Goal: Task Accomplishment & Management: Manage account settings

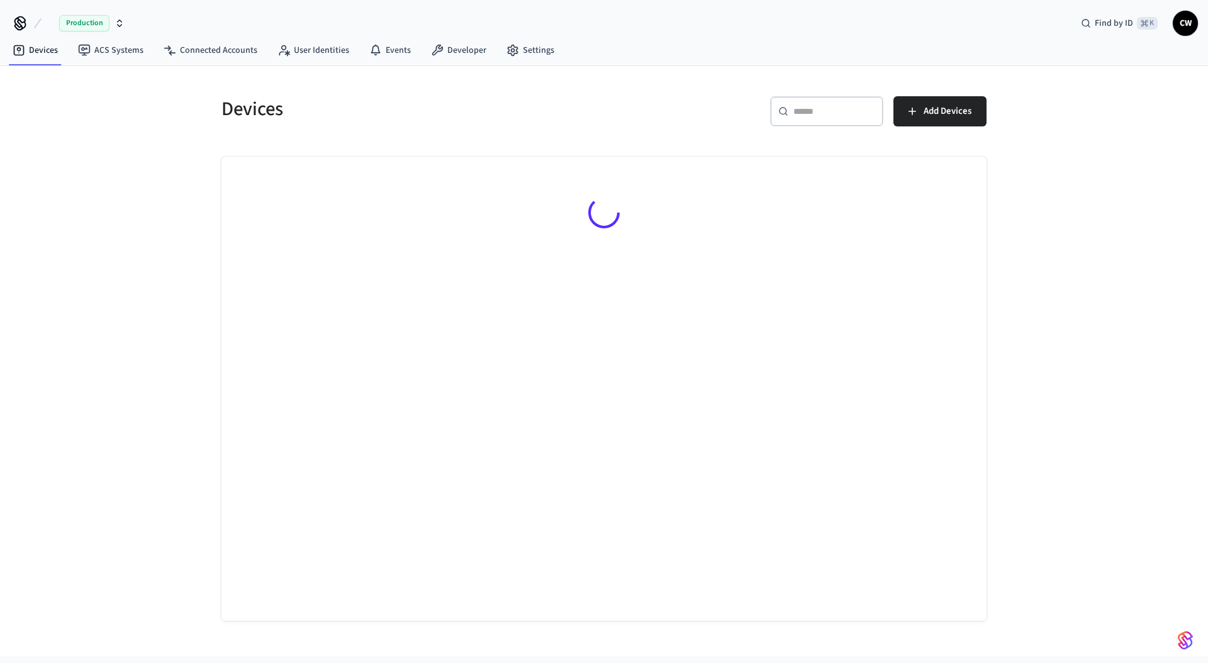
click at [130, 117] on div "Devices ​ ​ Add Devices" at bounding box center [604, 361] width 1208 height 590
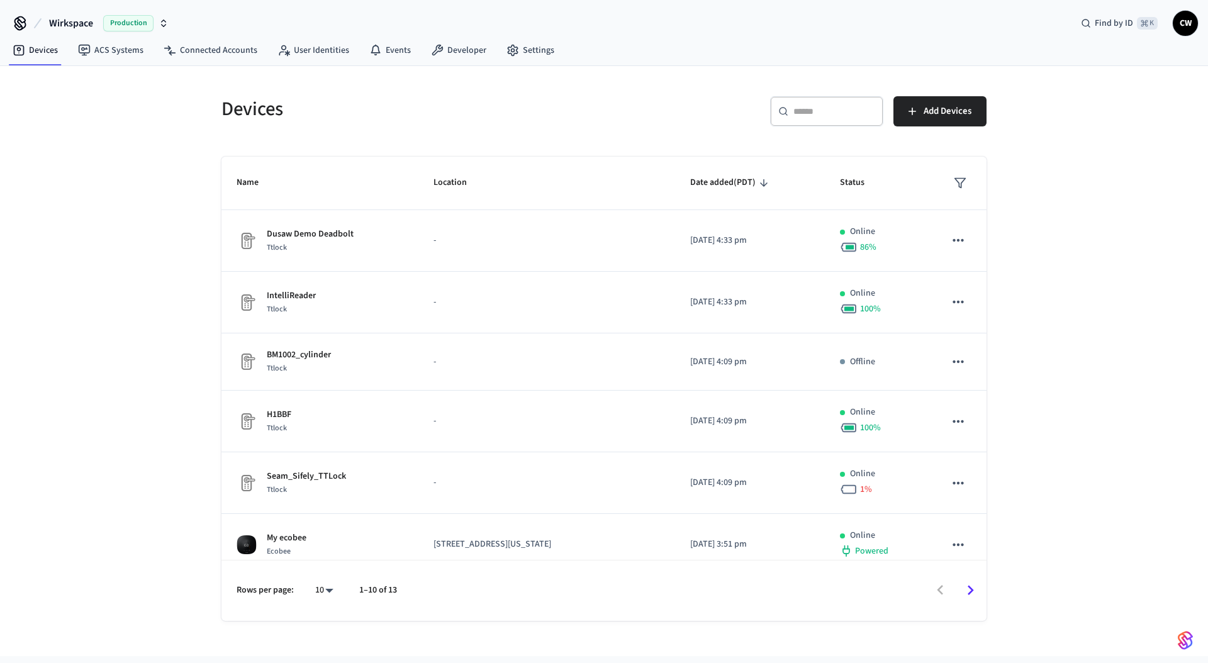
click at [96, 28] on button "Wirkspace Production" at bounding box center [108, 23] width 127 height 26
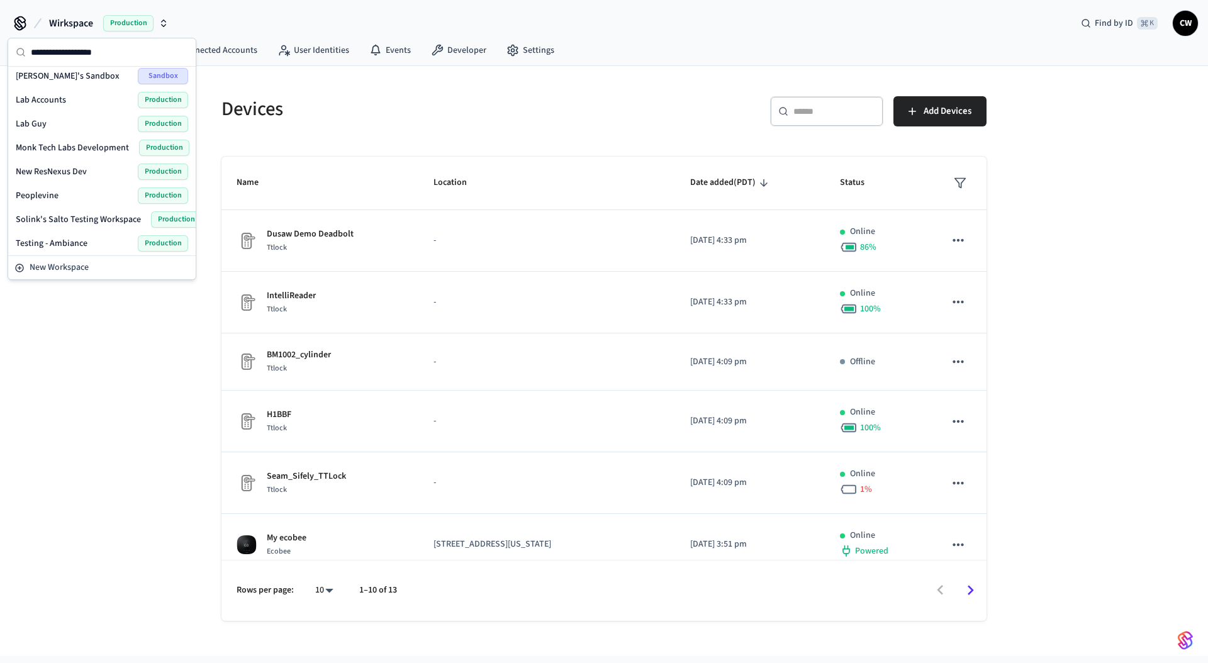
scroll to position [291, 0]
click at [75, 198] on div "Peoplevine Production" at bounding box center [102, 196] width 172 height 16
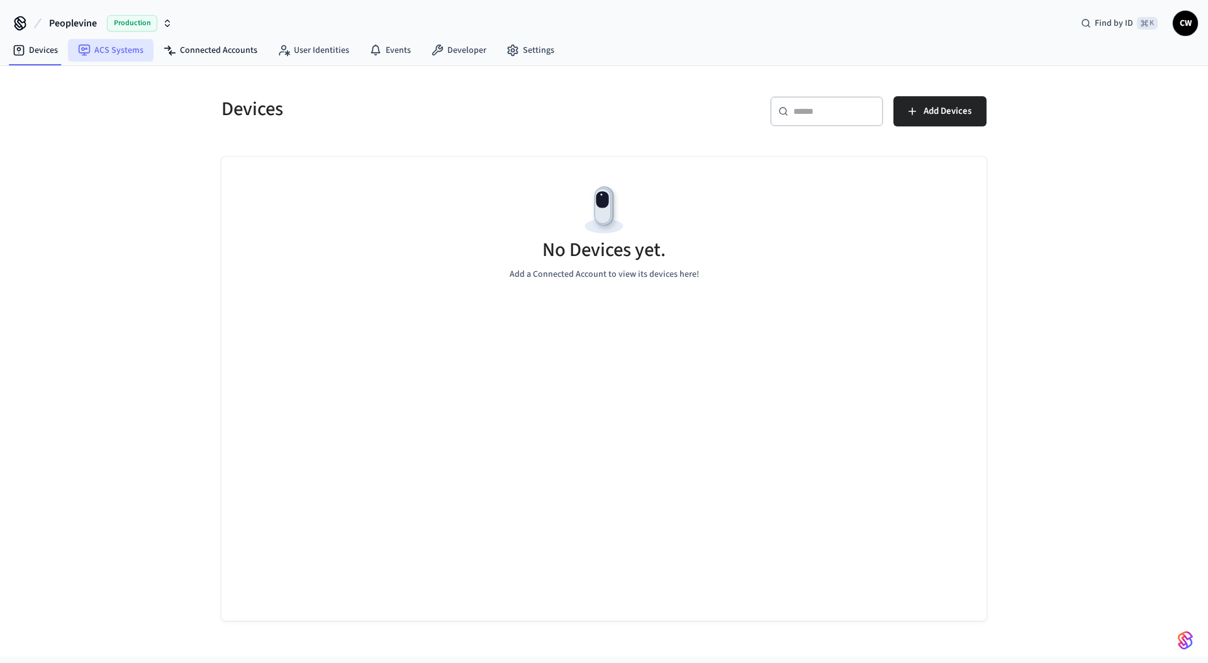
click at [143, 46] on link "ACS Systems" at bounding box center [111, 50] width 86 height 23
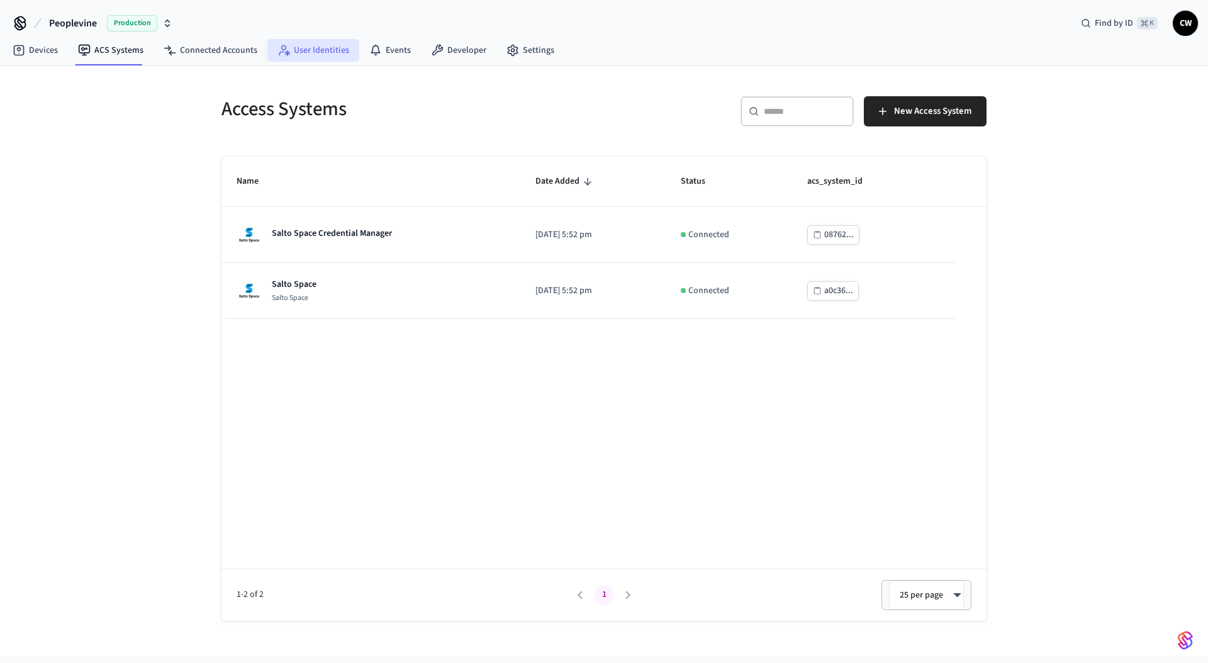
click at [290, 50] on link "User Identities" at bounding box center [313, 50] width 92 height 23
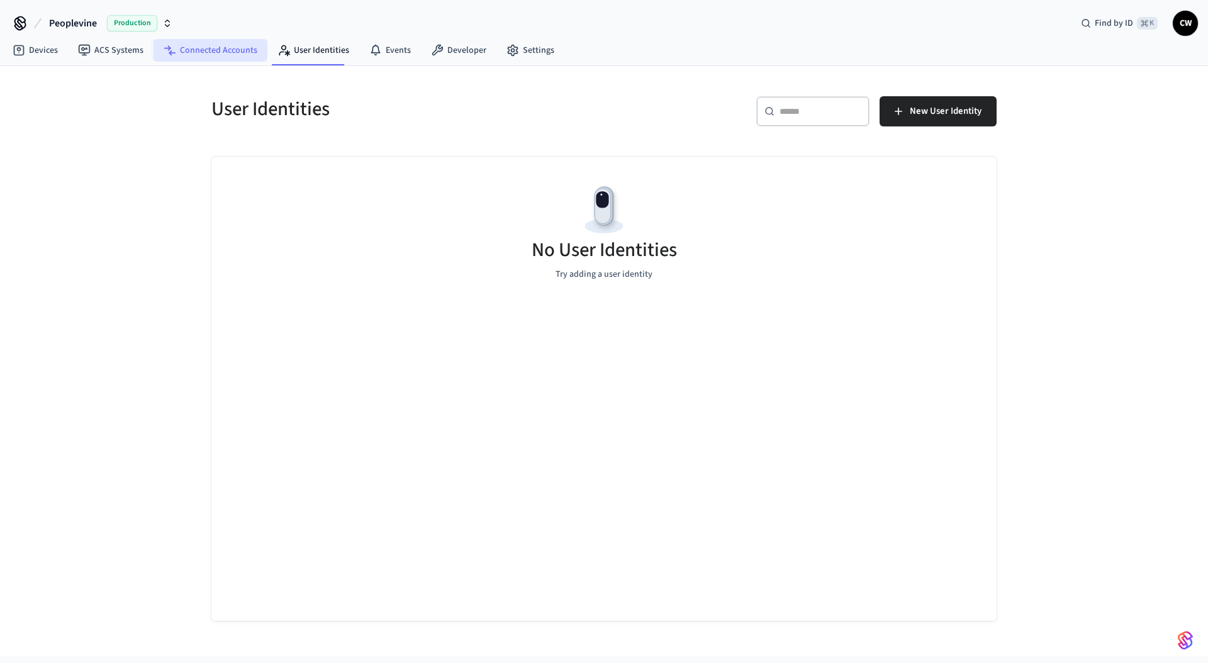
click at [213, 54] on link "Connected Accounts" at bounding box center [211, 50] width 114 height 23
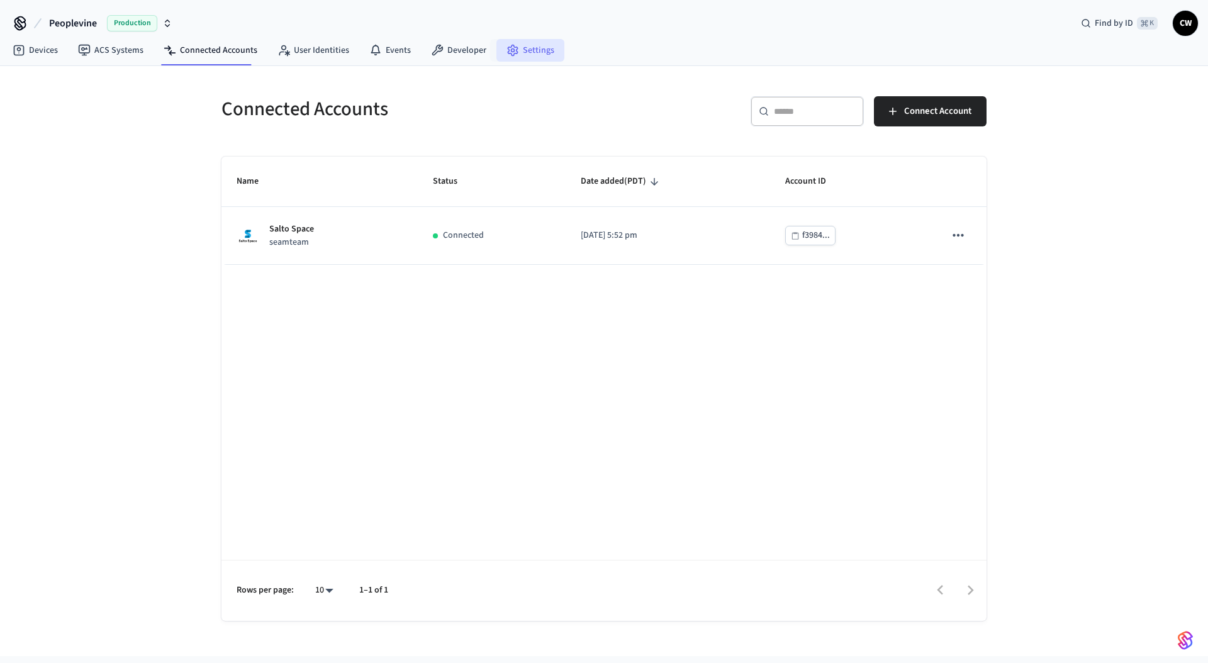
click at [544, 50] on link "Settings" at bounding box center [530, 50] width 68 height 23
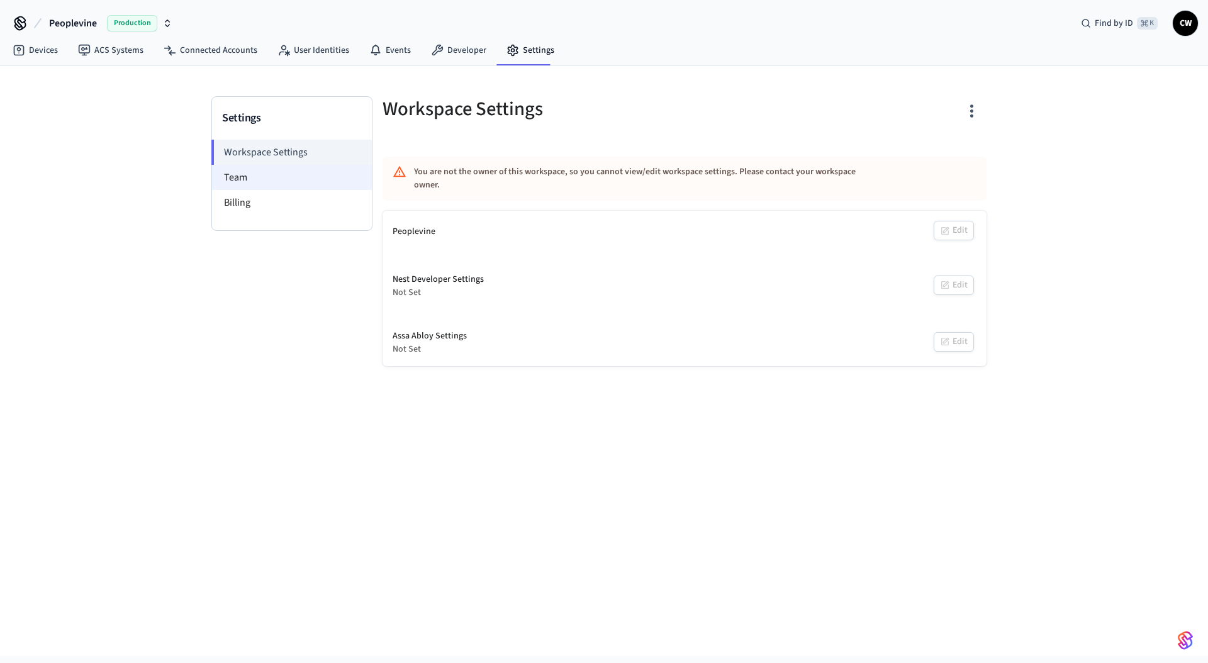
click at [292, 179] on li "Team" at bounding box center [292, 177] width 160 height 25
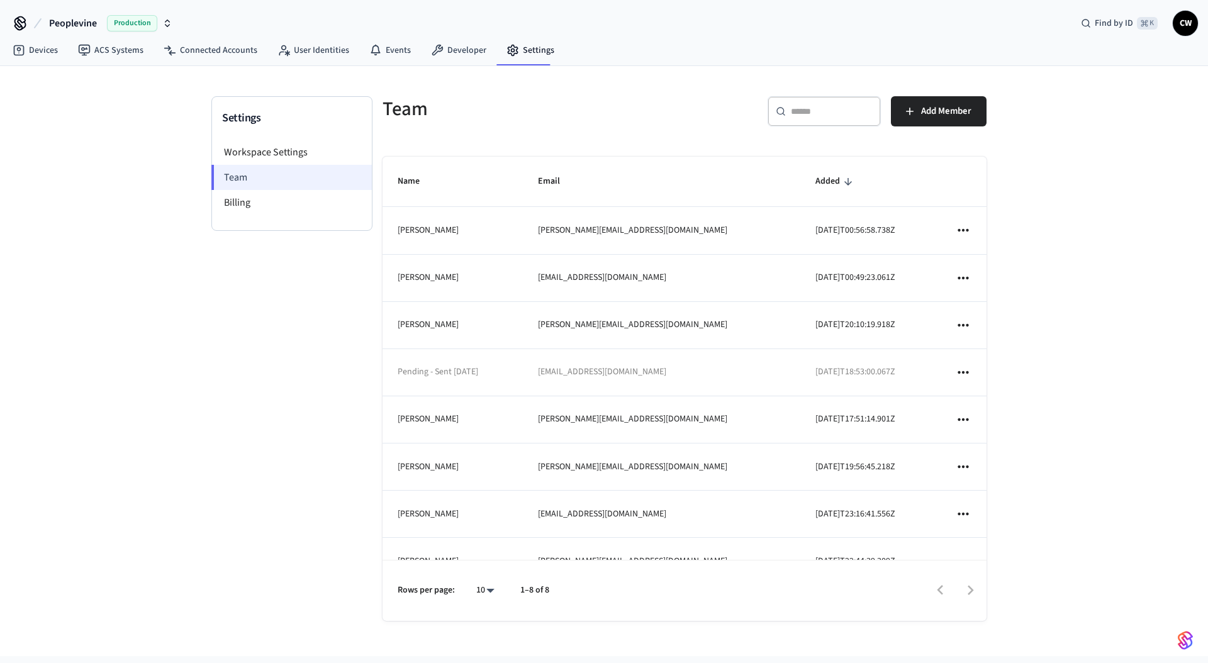
click at [245, 182] on li "Team" at bounding box center [291, 177] width 160 height 25
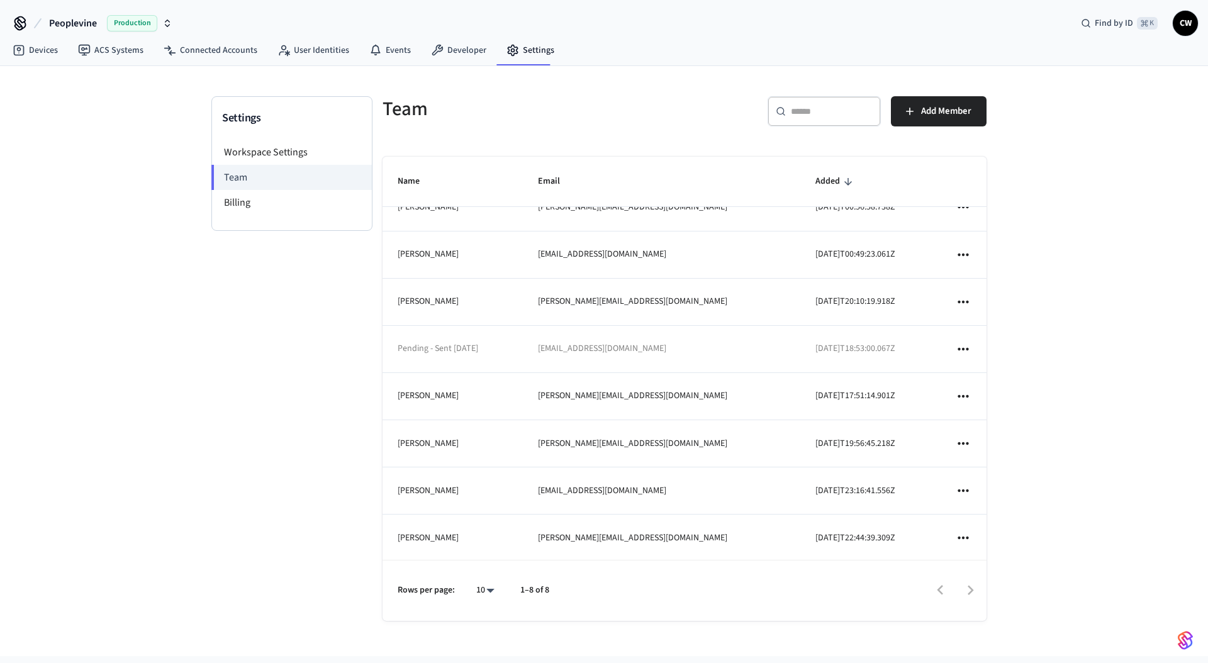
scroll to position [25, 0]
drag, startPoint x: 671, startPoint y: 345, endPoint x: 559, endPoint y: 345, distance: 112.0
click at [559, 345] on td "[EMAIL_ADDRESS][DOMAIN_NAME]" at bounding box center [662, 347] width 278 height 47
copy td "[EMAIL_ADDRESS][DOMAIN_NAME]"
click at [958, 352] on icon "sticky table" at bounding box center [963, 347] width 16 height 16
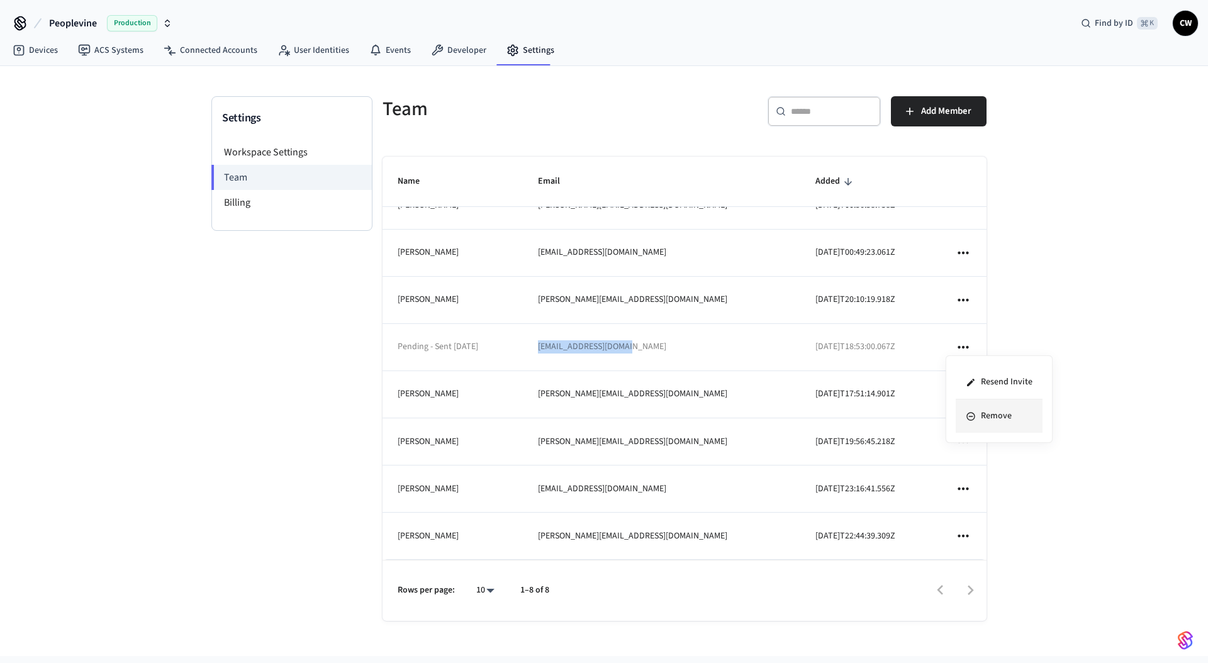
click at [987, 411] on li "Remove" at bounding box center [999, 416] width 87 height 33
click at [692, 127] on div at bounding box center [604, 331] width 1208 height 663
click at [948, 116] on span "Add Member" at bounding box center [946, 111] width 50 height 16
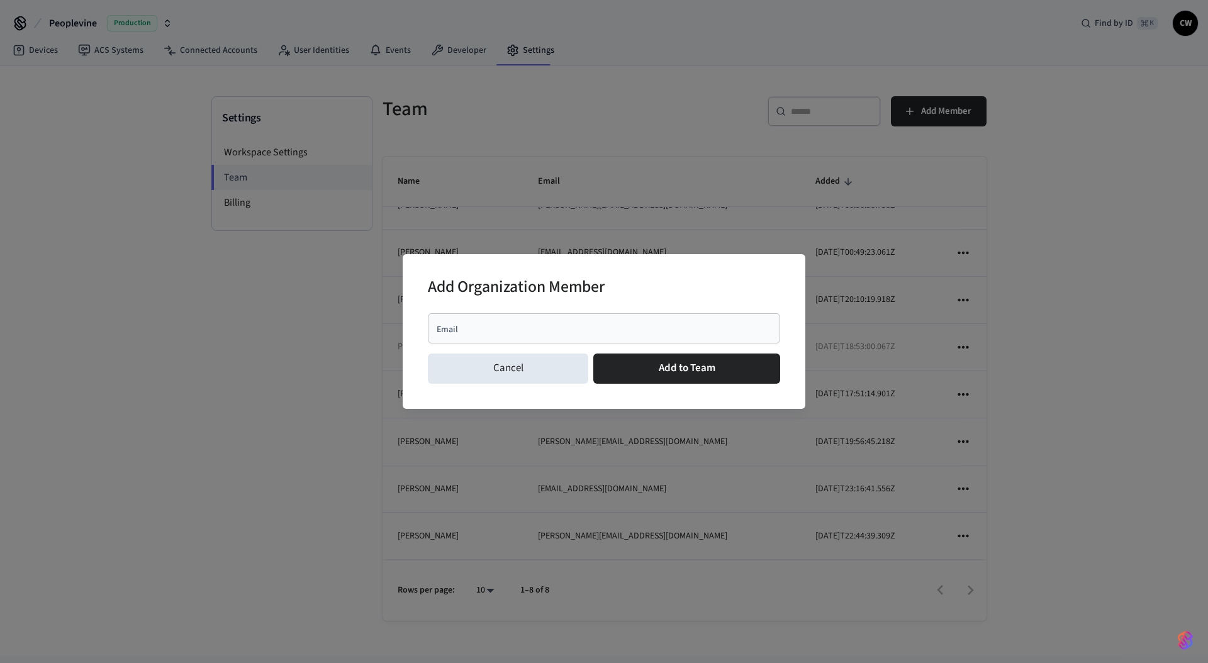
click at [617, 325] on input "Email" at bounding box center [603, 328] width 337 height 13
paste input "**********"
click at [439, 330] on input "**********" at bounding box center [603, 328] width 337 height 13
type input "**********"
click at [701, 276] on div "Add Organization Member" at bounding box center [604, 288] width 352 height 38
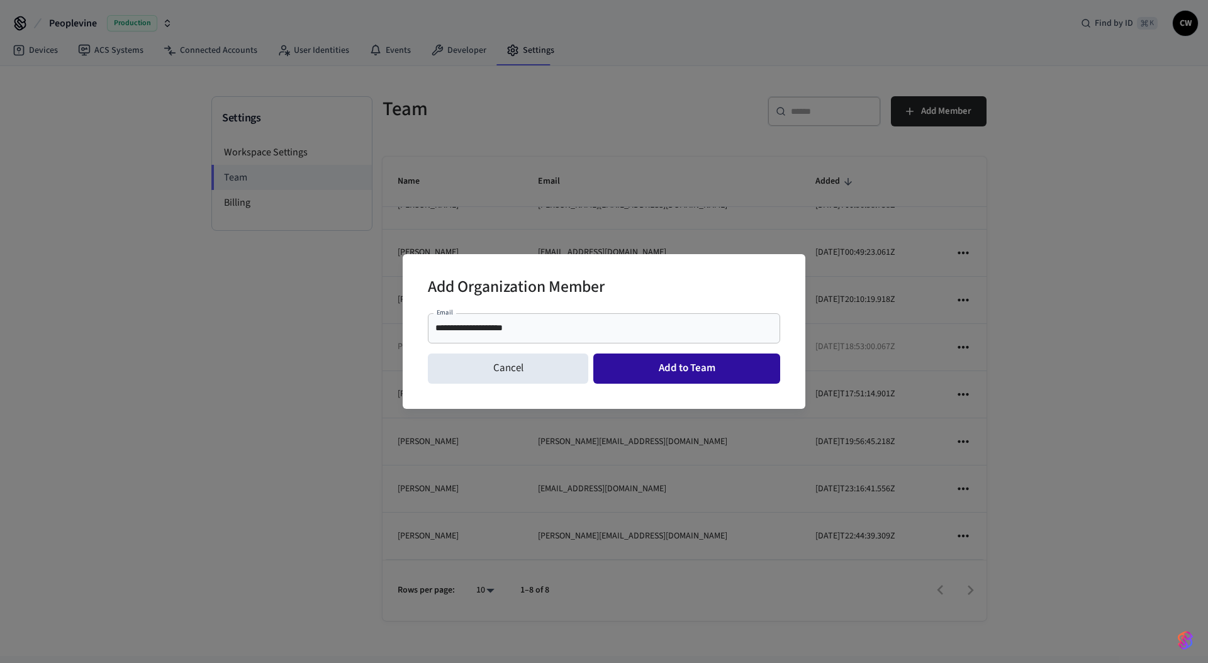
click at [687, 368] on button "Add to Team" at bounding box center [686, 369] width 187 height 30
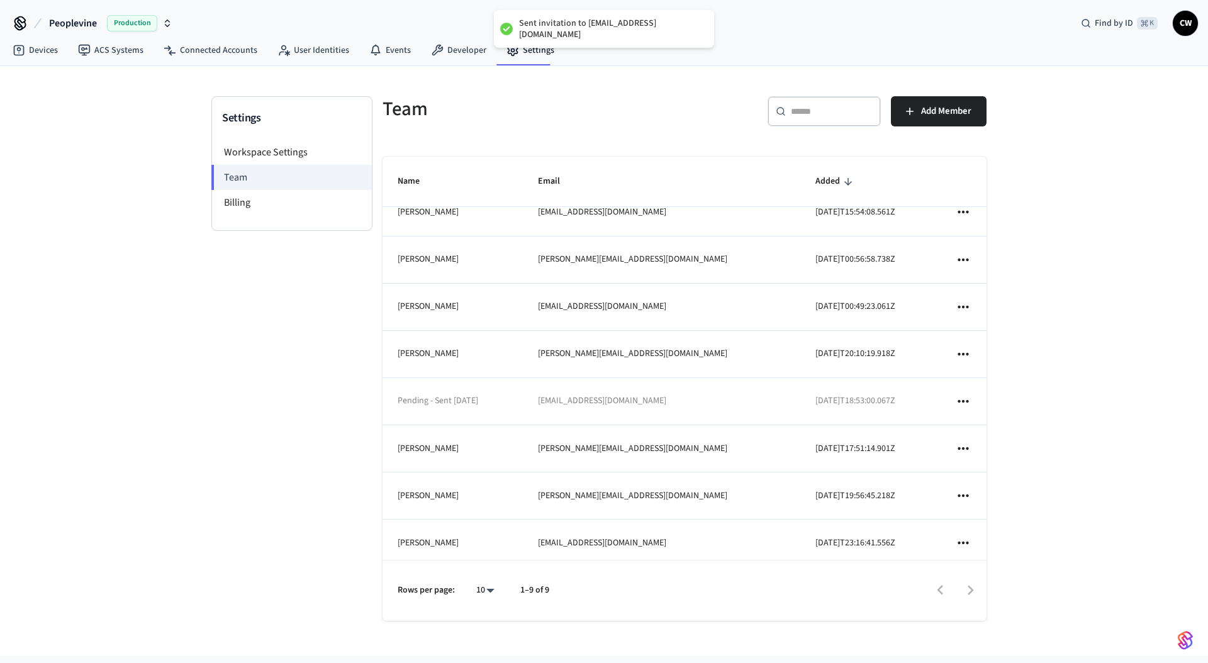
scroll to position [0, 0]
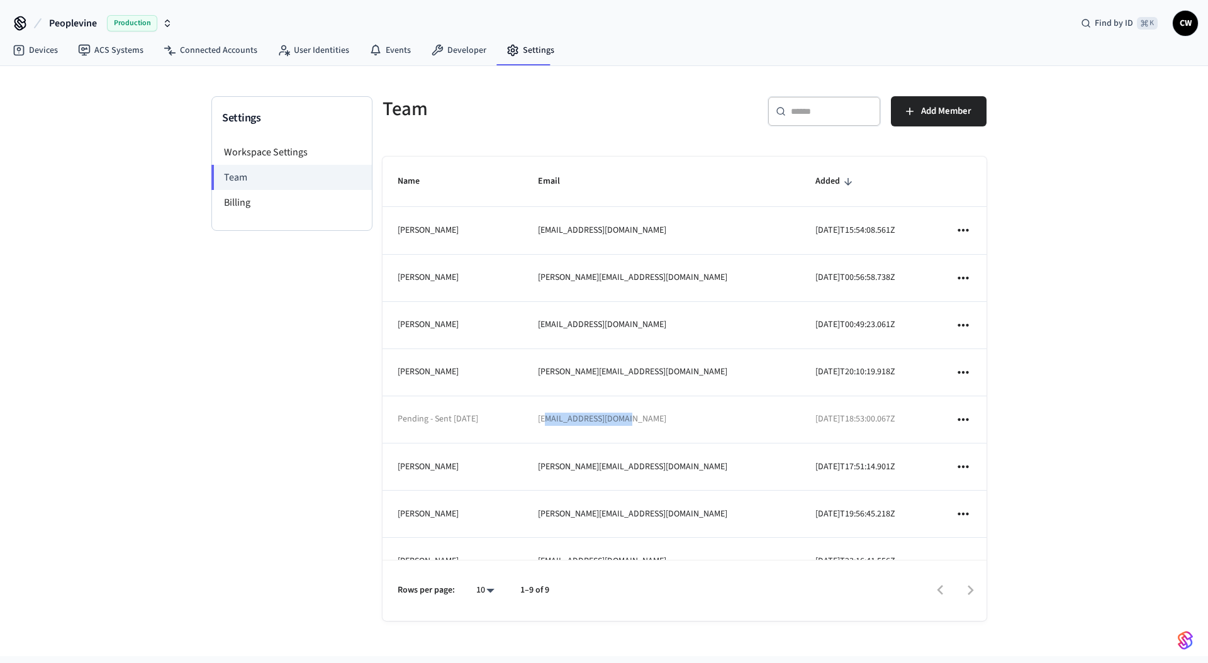
drag, startPoint x: 576, startPoint y: 423, endPoint x: 671, endPoint y: 422, distance: 94.4
click at [671, 422] on td "[EMAIL_ADDRESS][DOMAIN_NAME]" at bounding box center [662, 419] width 278 height 47
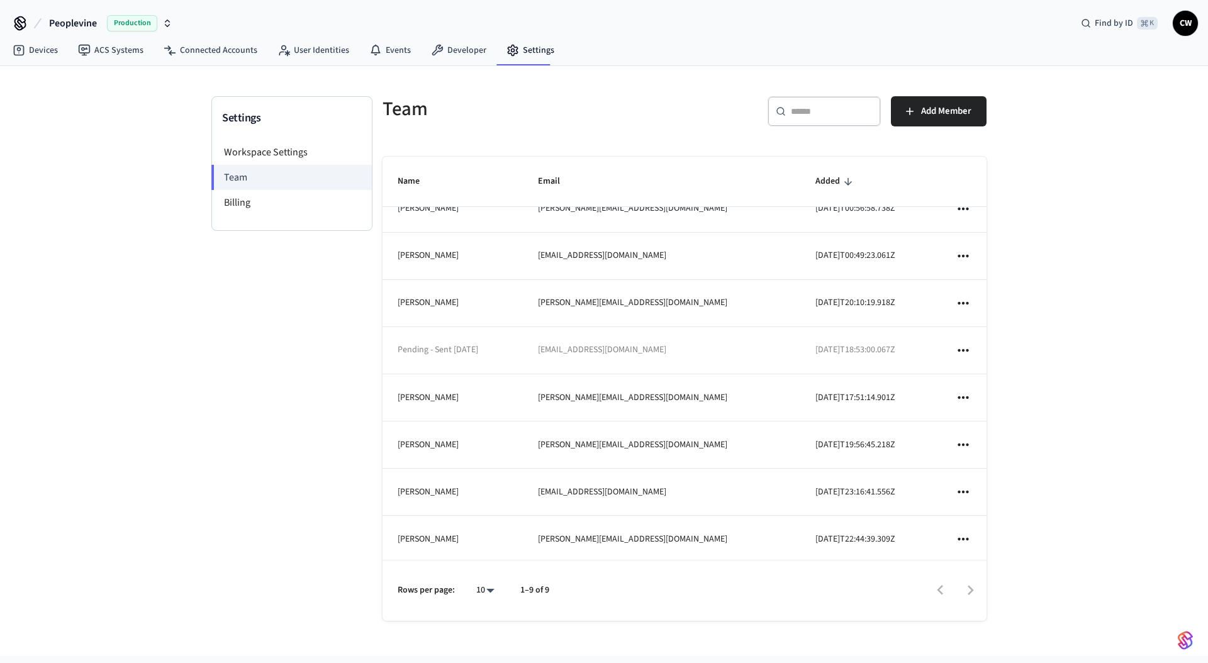
scroll to position [72, 0]
click at [118, 55] on link "ACS Systems" at bounding box center [111, 50] width 86 height 23
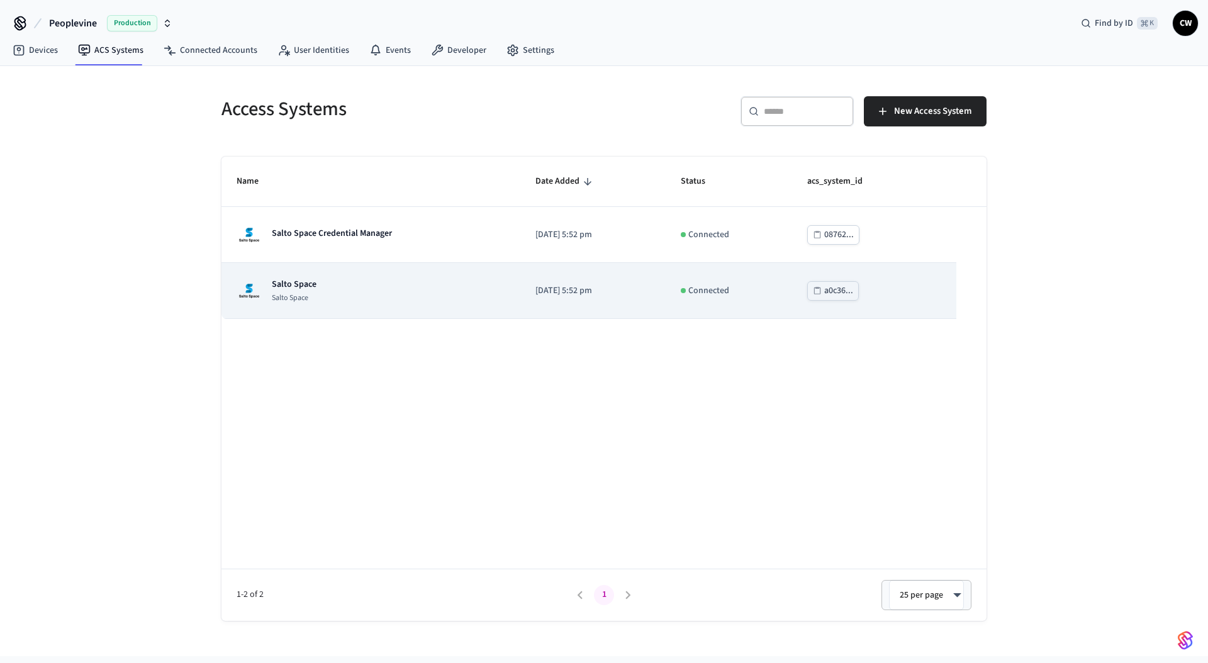
click at [339, 294] on div "Salto Space Salto Space" at bounding box center [371, 290] width 269 height 25
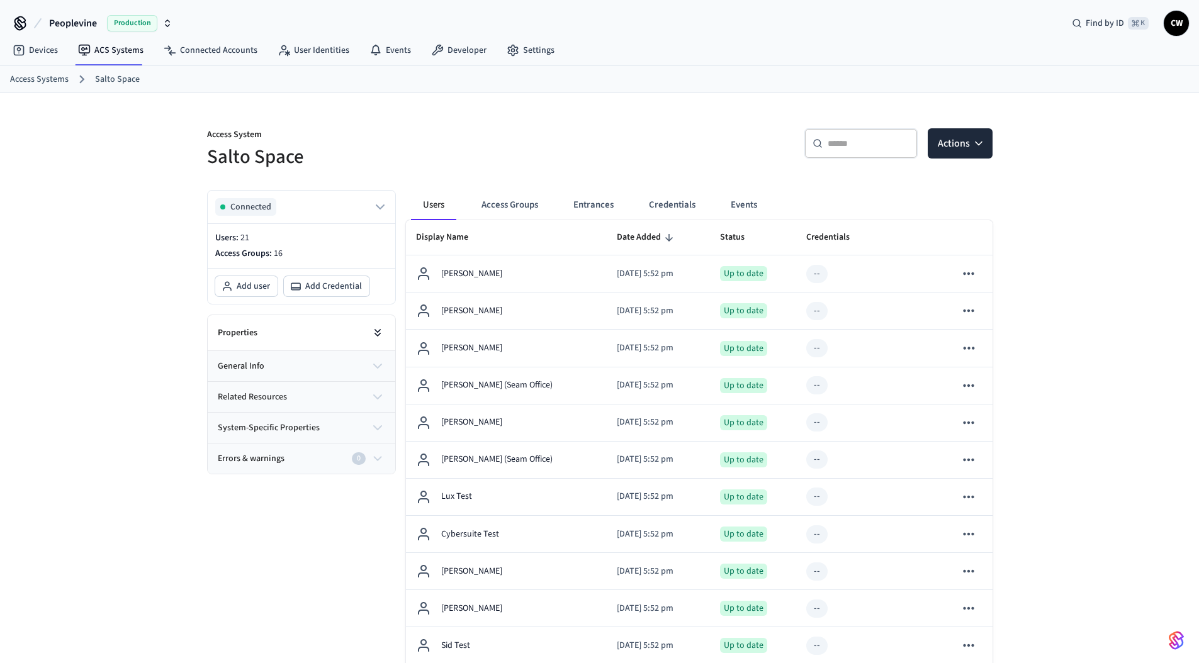
click at [365, 336] on button at bounding box center [377, 332] width 25 height 25
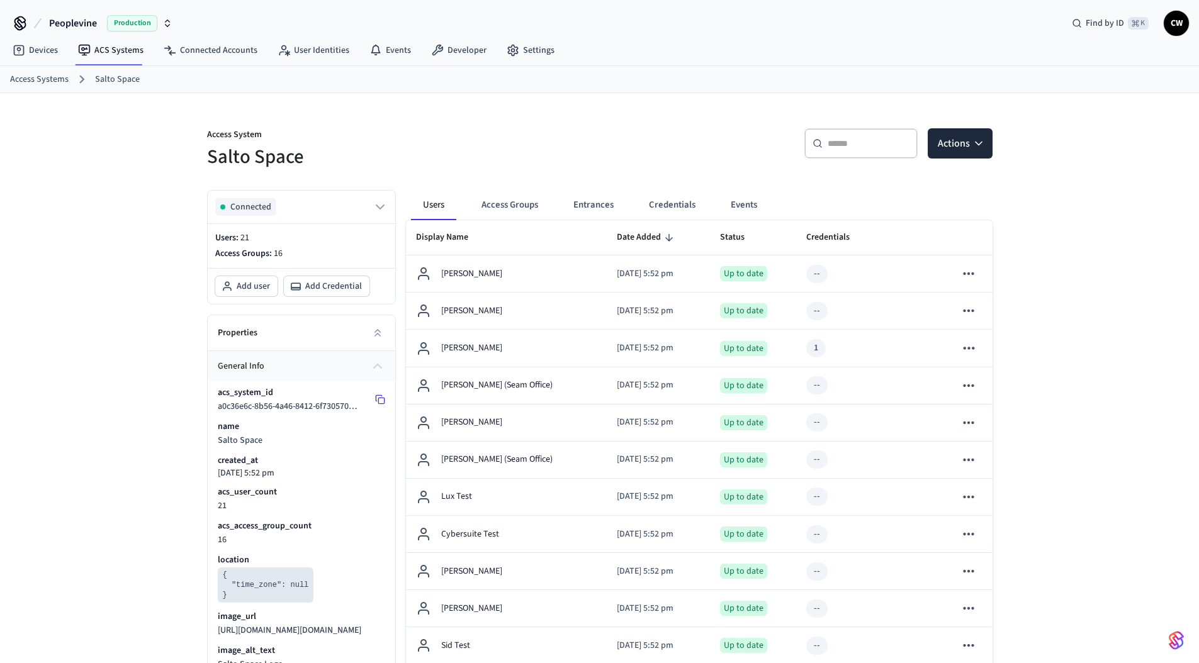
click at [380, 396] on icon at bounding box center [380, 400] width 10 height 10
click at [525, 47] on link "Settings" at bounding box center [530, 50] width 68 height 23
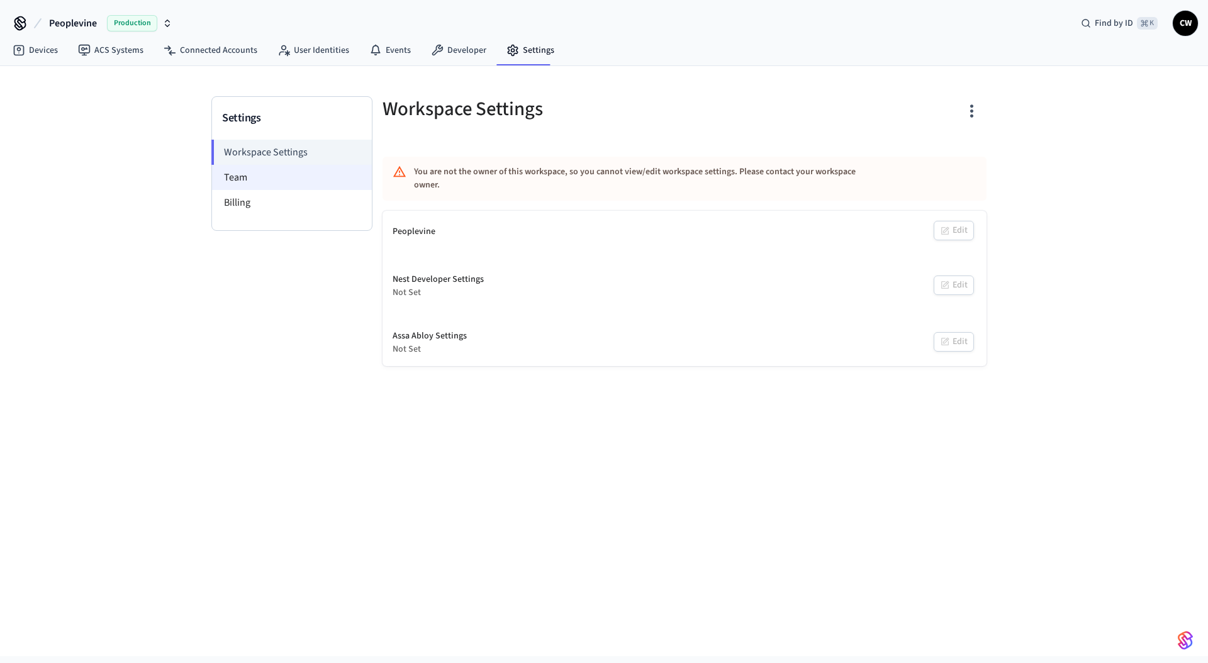
click at [310, 181] on li "Team" at bounding box center [292, 177] width 160 height 25
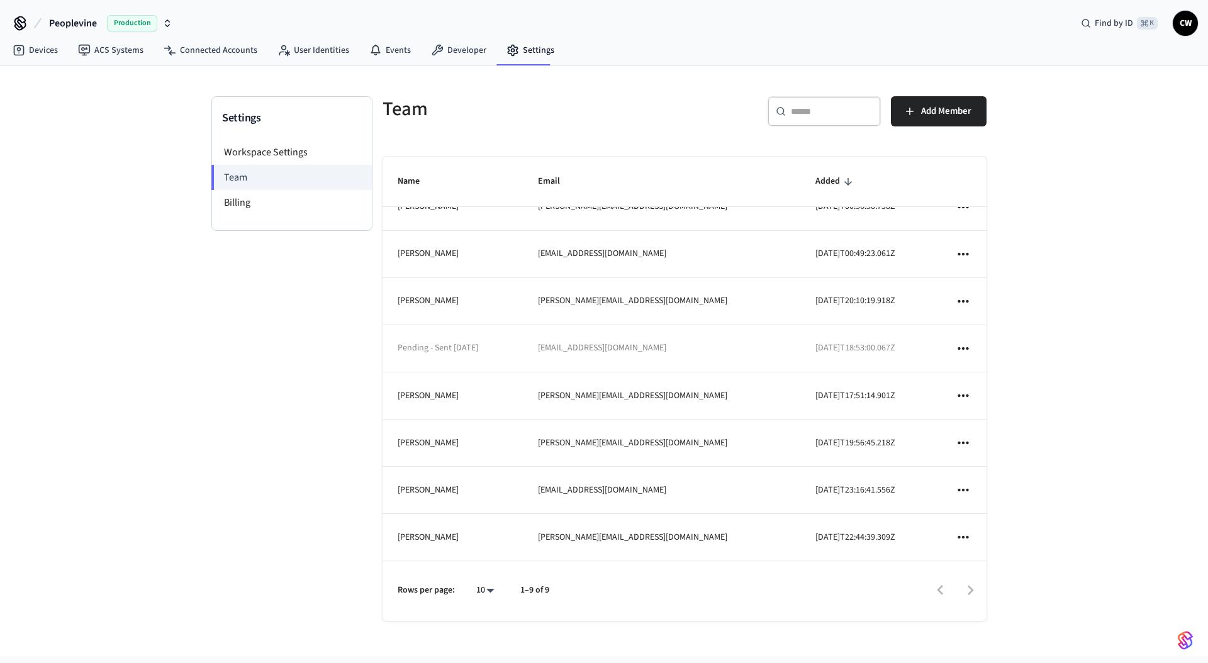
scroll to position [72, 0]
click at [612, 351] on td "[EMAIL_ADDRESS][DOMAIN_NAME]" at bounding box center [662, 347] width 278 height 47
click at [1058, 180] on div "Settings Workspace Settings Team Billing Team ​ ​ Add Member Name Email Added […" at bounding box center [604, 361] width 1208 height 590
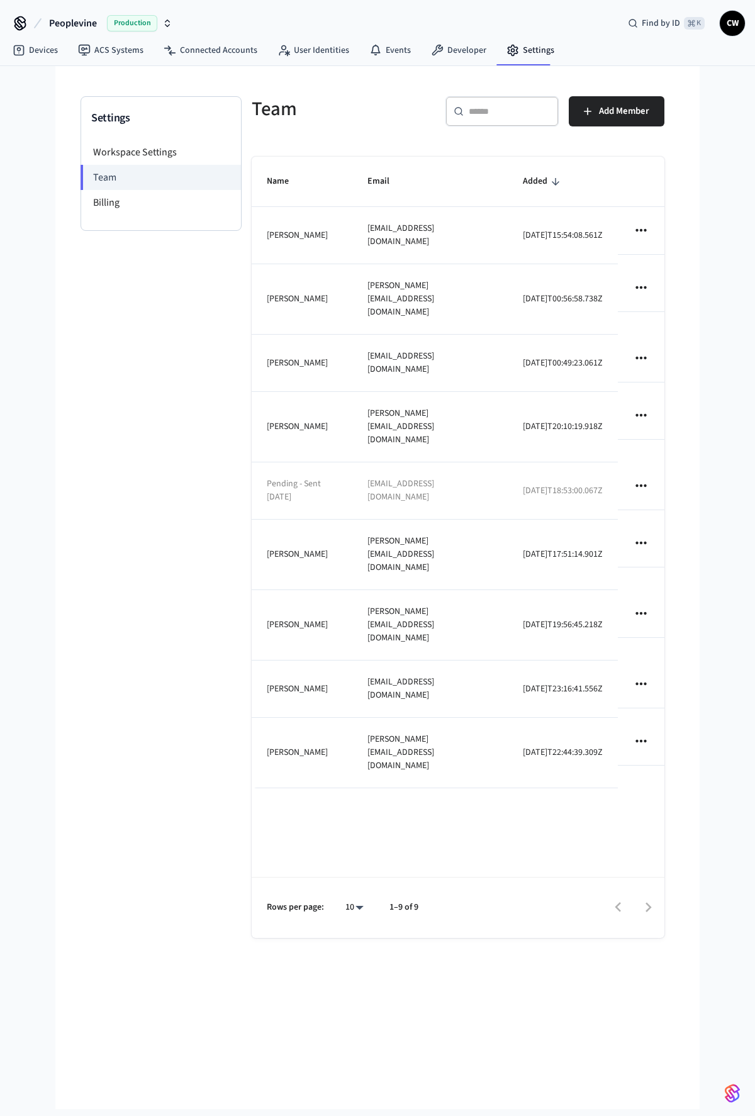
scroll to position [0, 0]
